Goal: Task Accomplishment & Management: Manage account settings

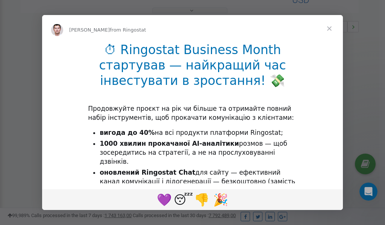
click at [330, 31] on span "Close" at bounding box center [329, 28] width 27 height 27
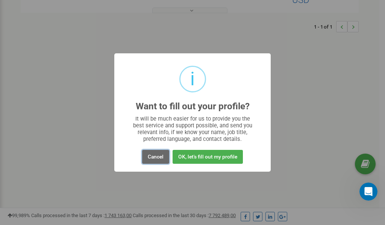
click at [157, 156] on button "Cancel" at bounding box center [155, 157] width 27 height 14
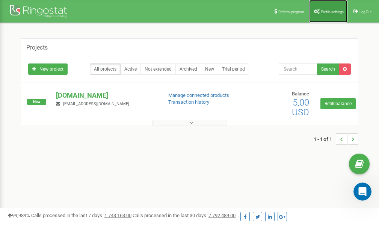
click at [322, 15] on link "Profile settings" at bounding box center [328, 11] width 38 height 23
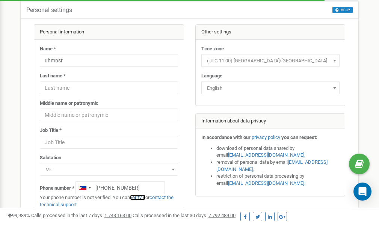
click at [142, 198] on link "verify it" at bounding box center [137, 198] width 15 height 6
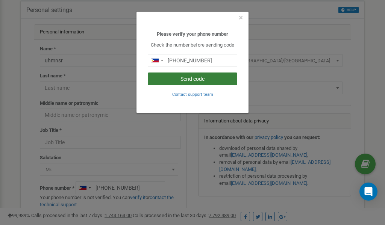
click at [190, 80] on button "Send code" at bounding box center [192, 79] width 89 height 13
